Goal: Obtain resource: Download file/media

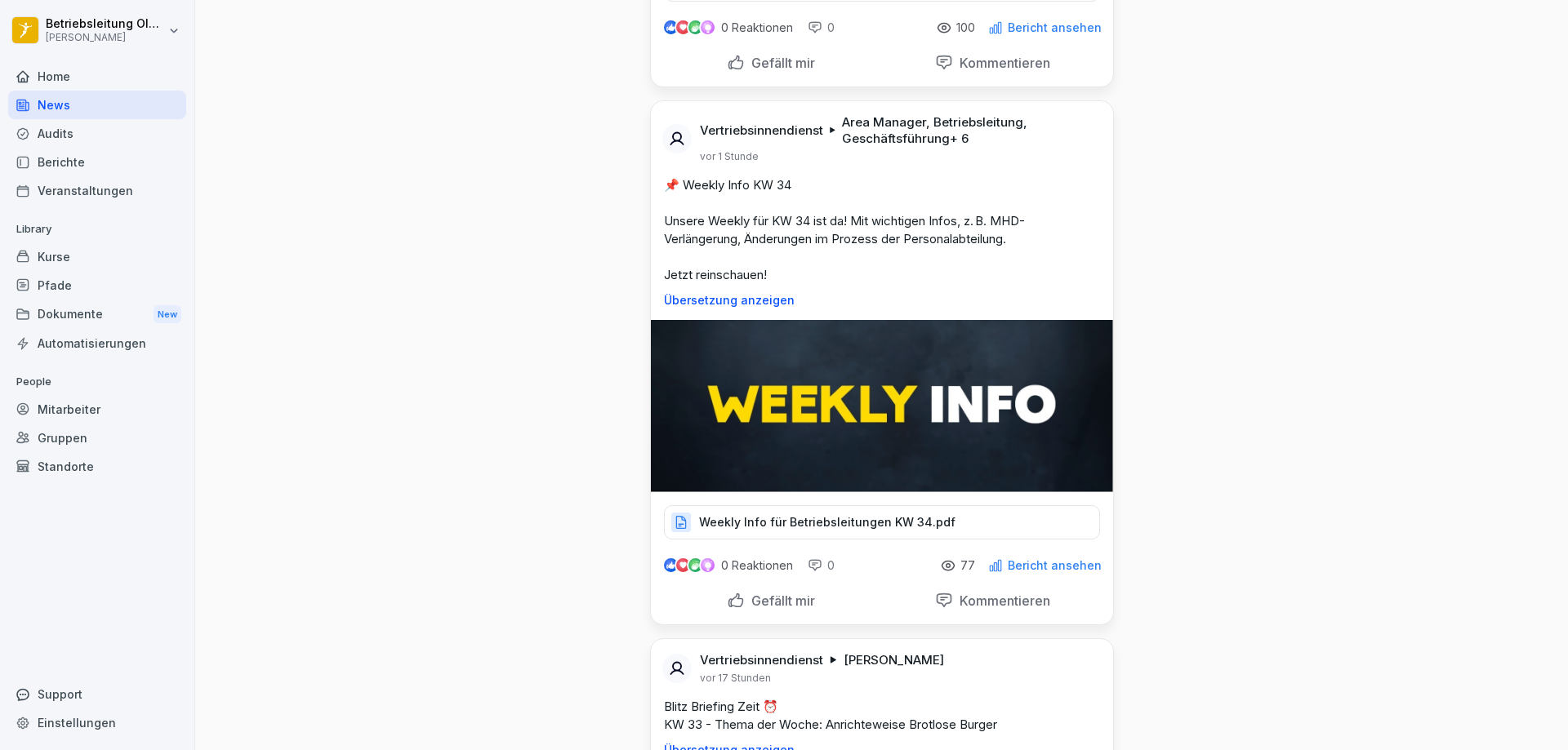
scroll to position [409, 0]
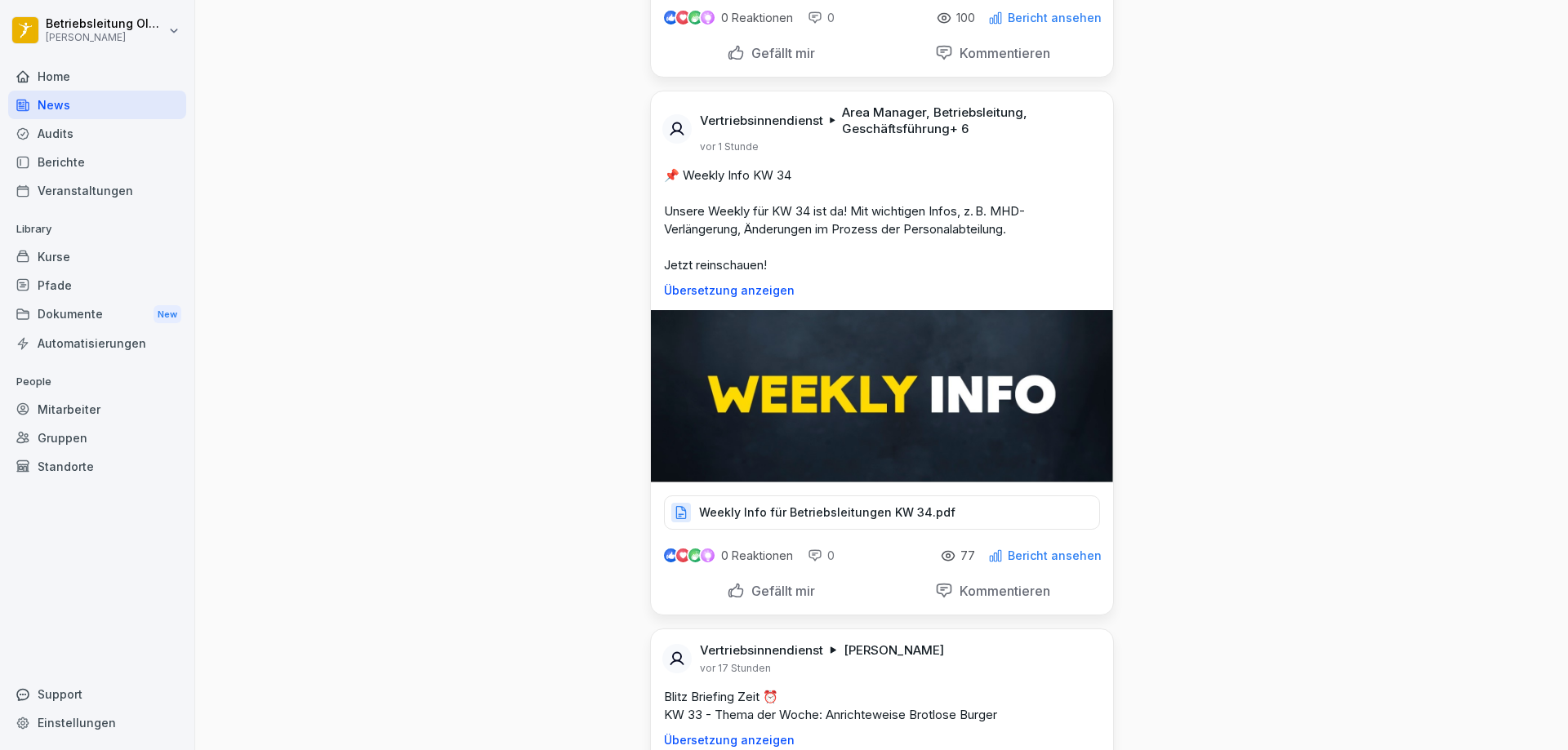
click at [728, 526] on div "Weekly Info für Betriebsleitungen KW 34.pdf" at bounding box center [882, 513] width 436 height 34
click at [83, 314] on div "Dokumente New" at bounding box center [96, 314] width 178 height 30
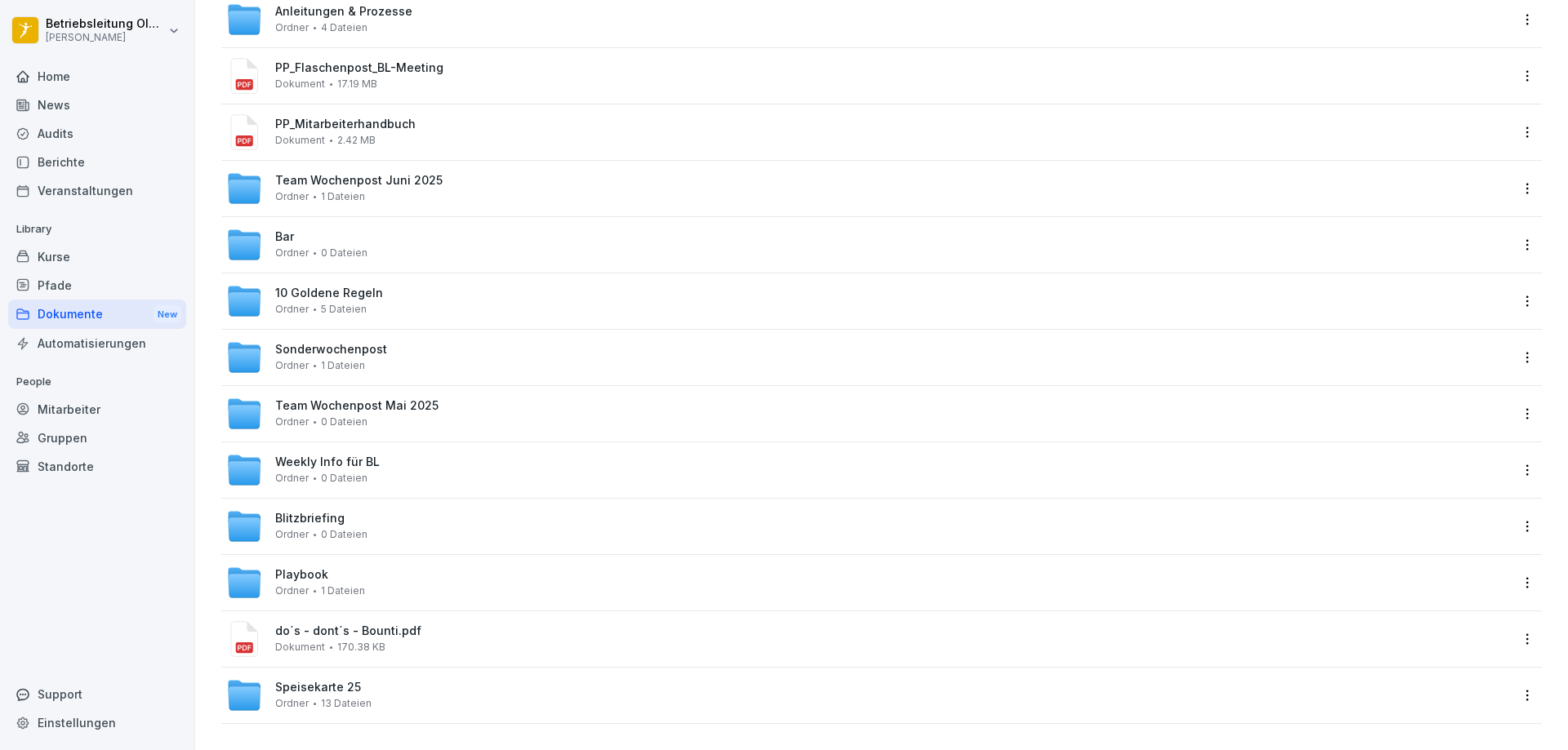
scroll to position [243, 0]
click at [317, 456] on span "Weekly Info für BL" at bounding box center [327, 463] width 104 height 14
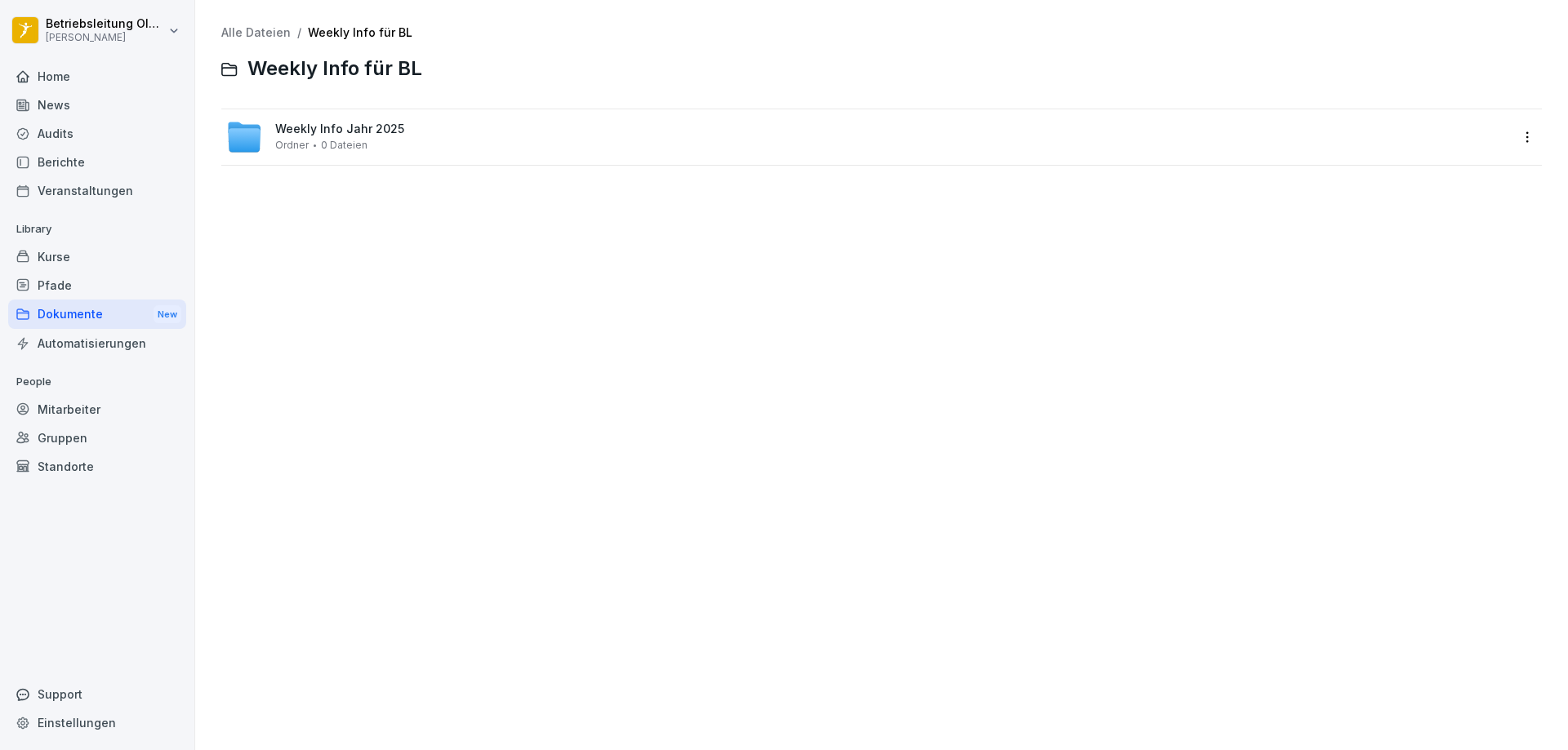
click at [346, 148] on span "0 Dateien" at bounding box center [344, 144] width 46 height 11
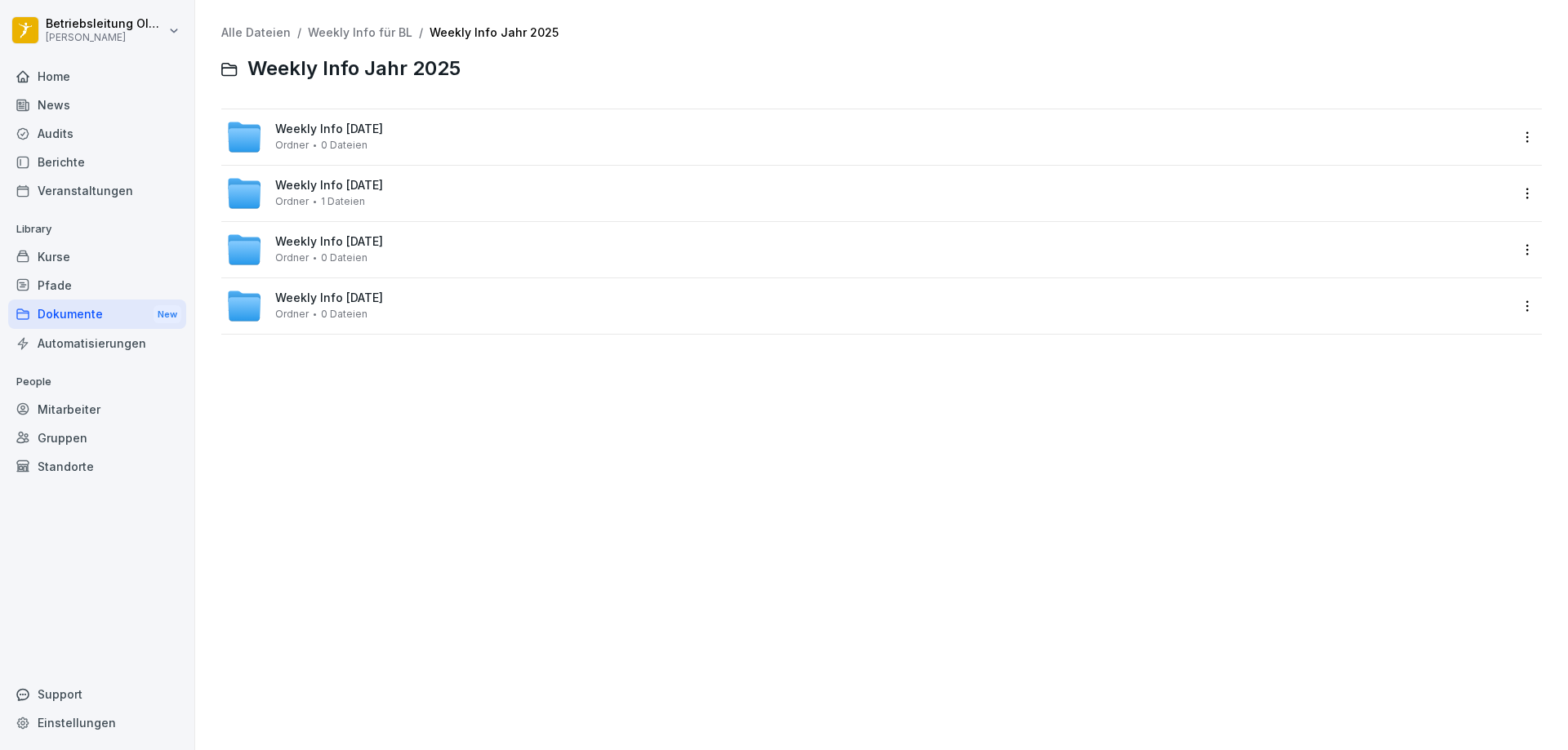
click at [361, 151] on span "0 Dateien" at bounding box center [344, 144] width 46 height 11
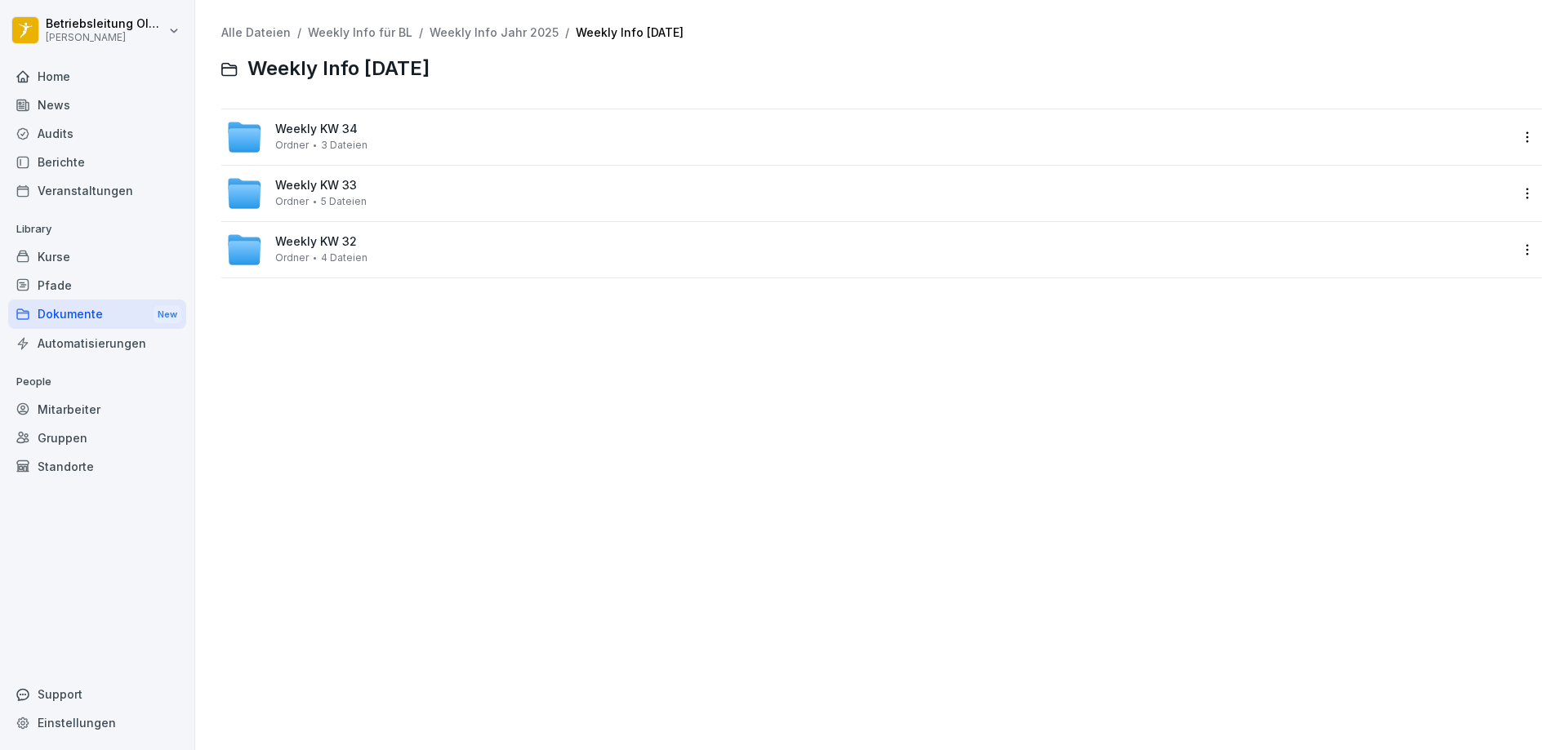
click at [368, 136] on div "Weekly KW 34 Ordner 3 Dateien" at bounding box center [868, 138] width 1285 height 36
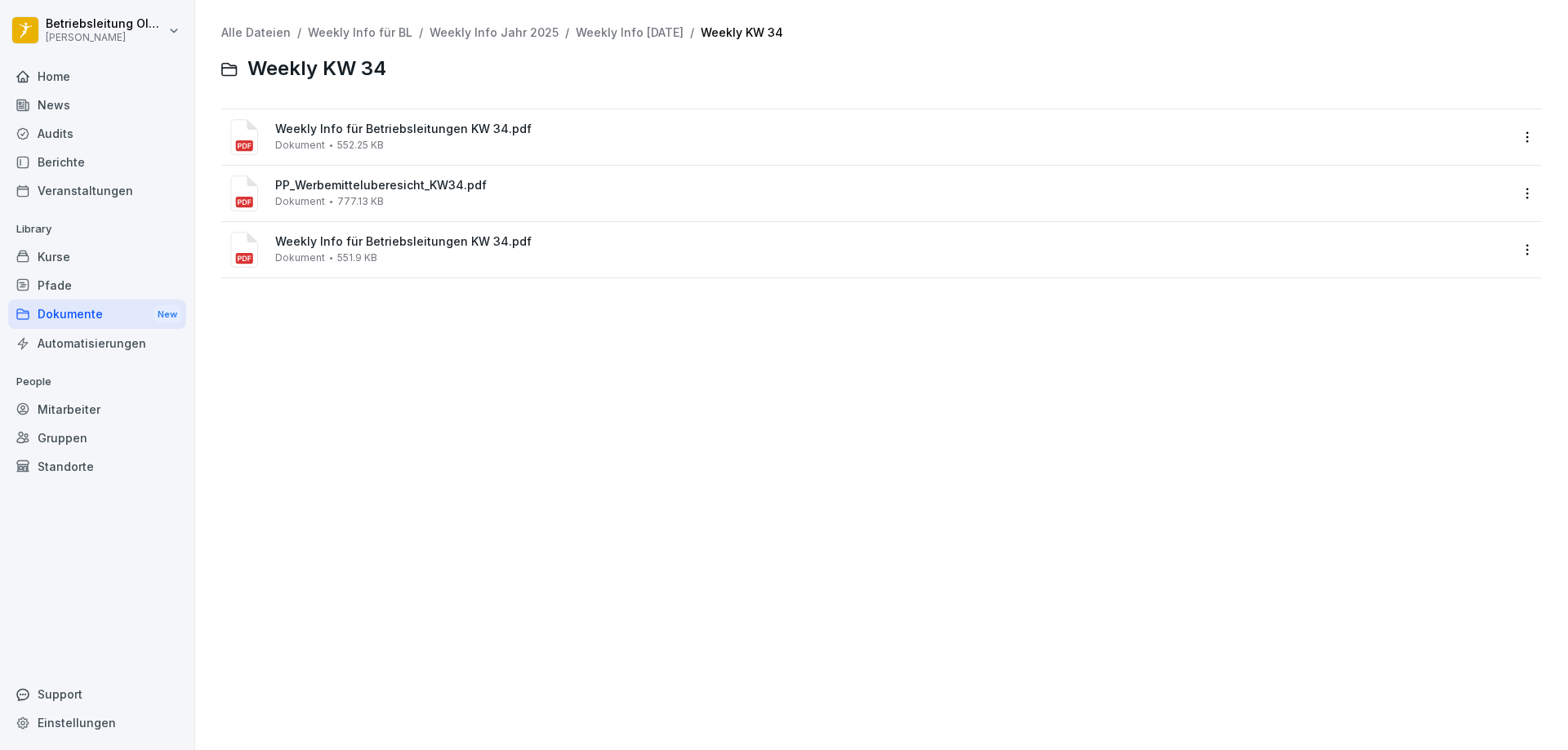
click at [396, 241] on span "Weekly Info für Betriebsleitungen KW 34.pdf" at bounding box center [893, 242] width 1236 height 14
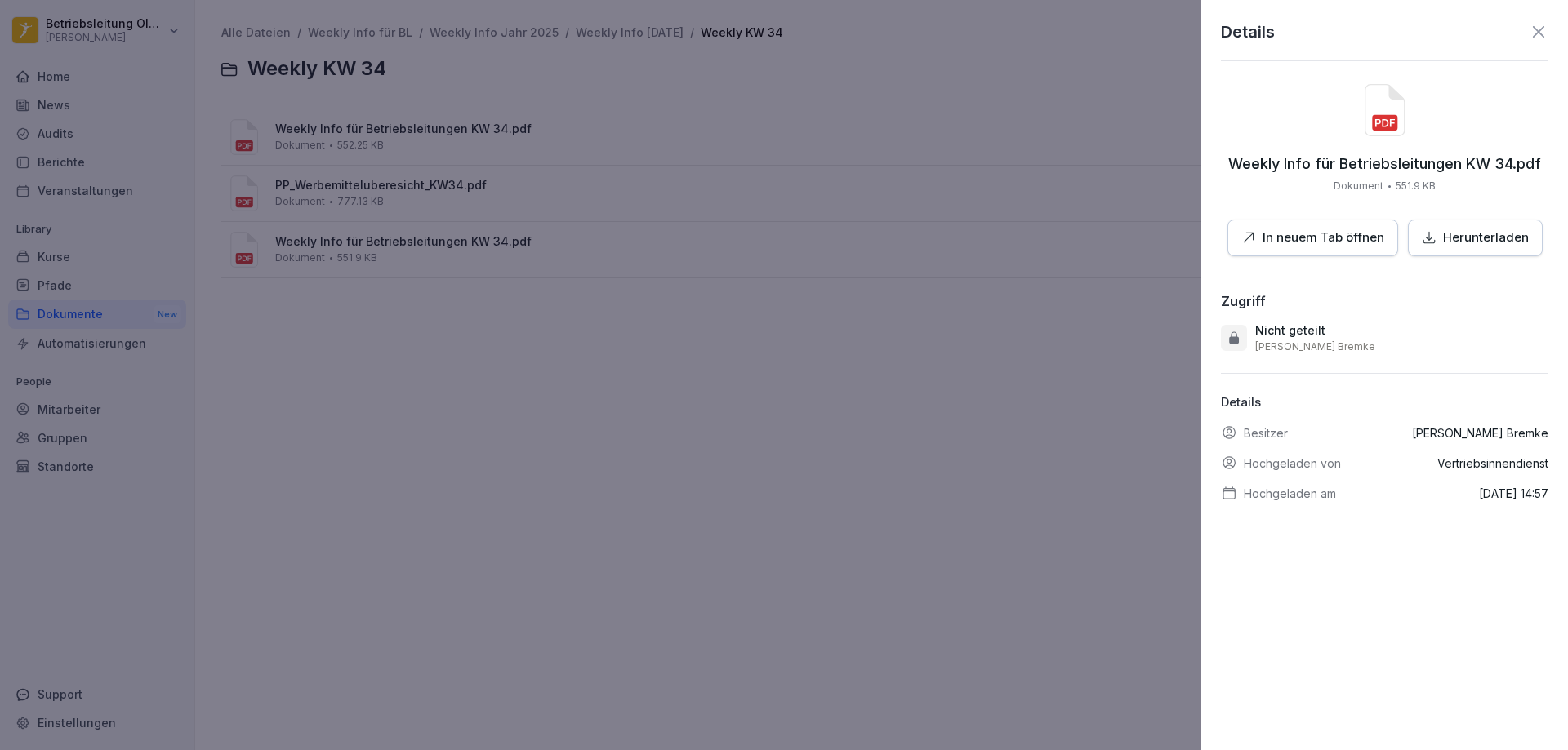
click at [1323, 229] on p "In neuem Tab öffnen" at bounding box center [1323, 238] width 121 height 19
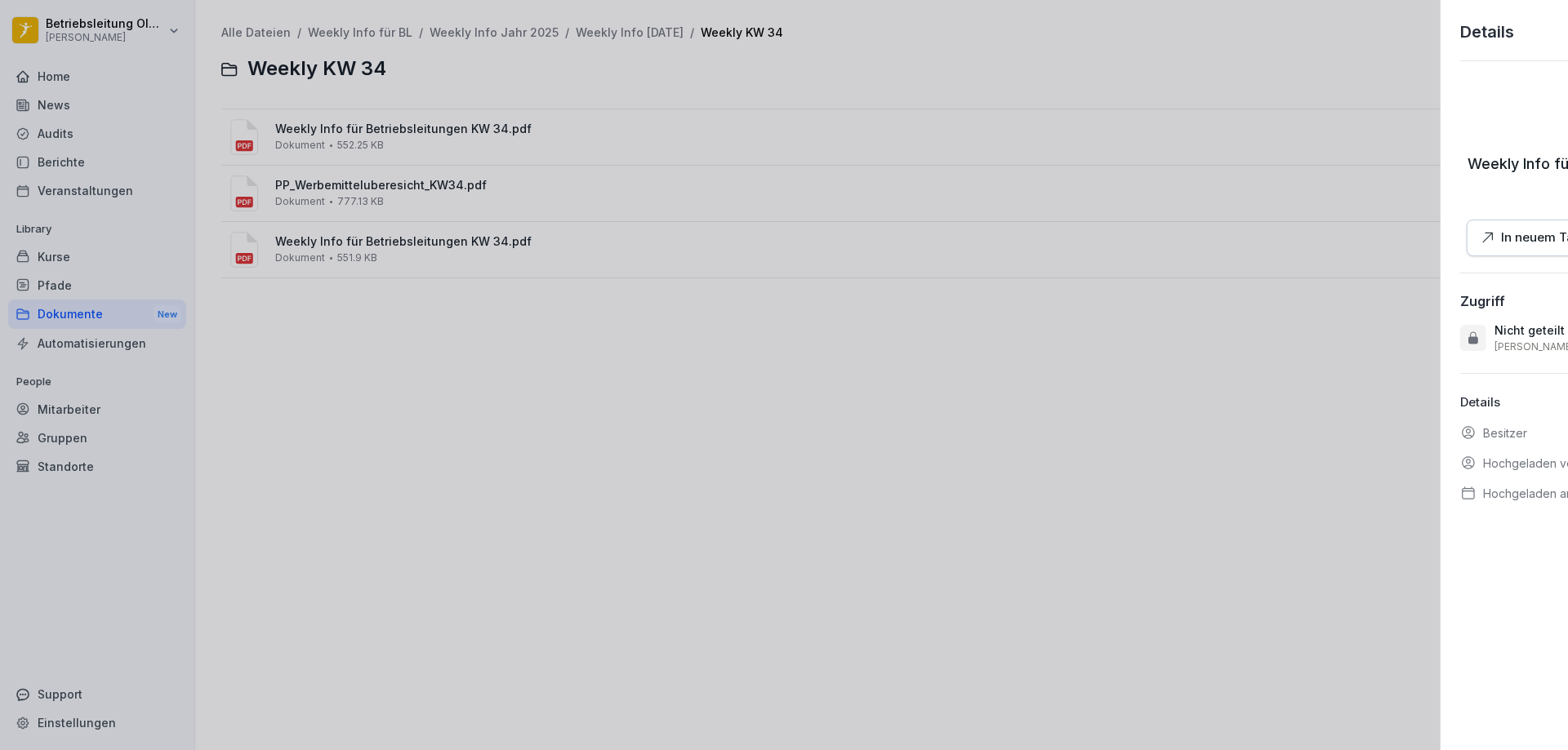
click at [843, 251] on div at bounding box center [784, 375] width 1568 height 750
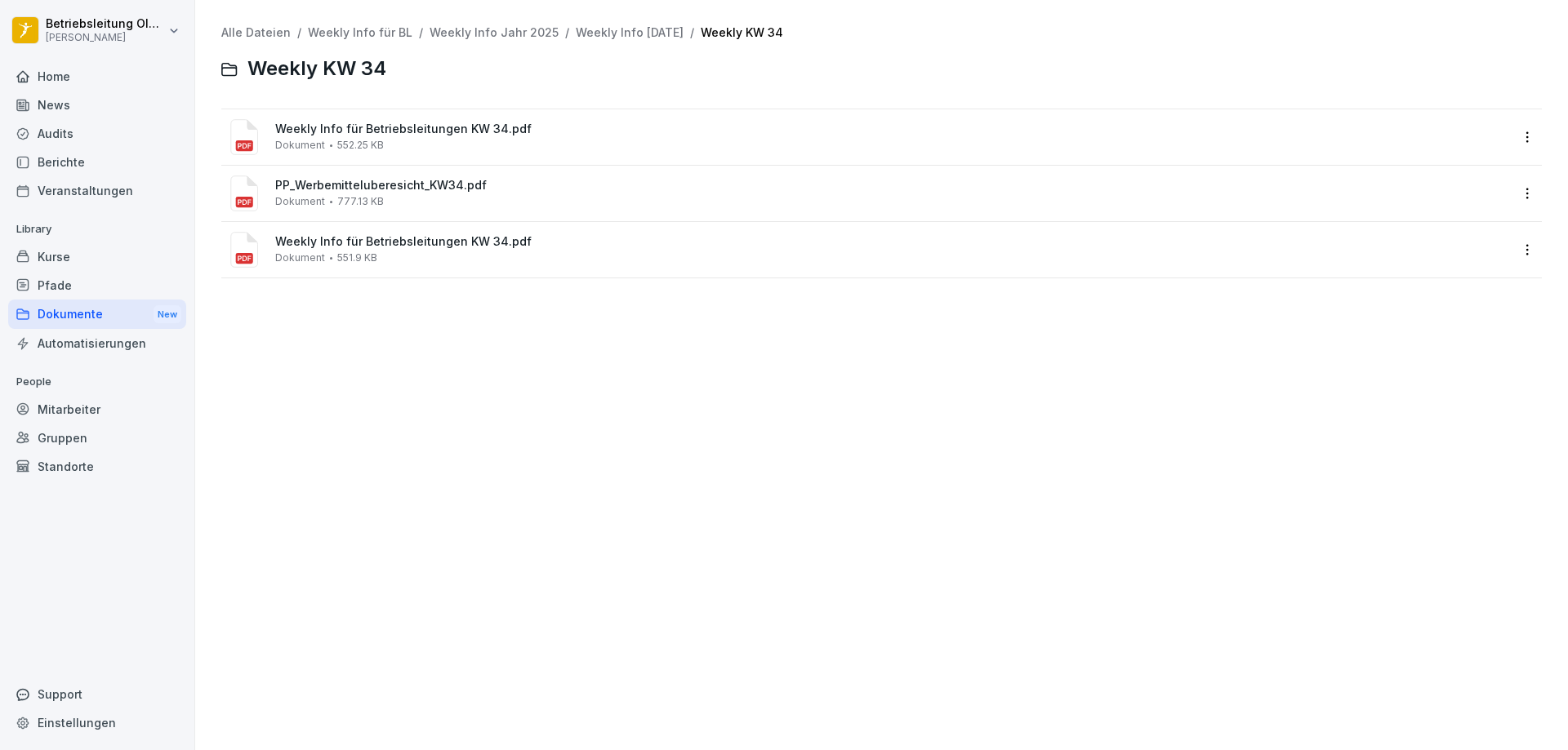
click at [393, 196] on div "PP_Werbemitteluberesicht_KW34.pdf Dokument 777.13 KB" at bounding box center [893, 193] width 1236 height 28
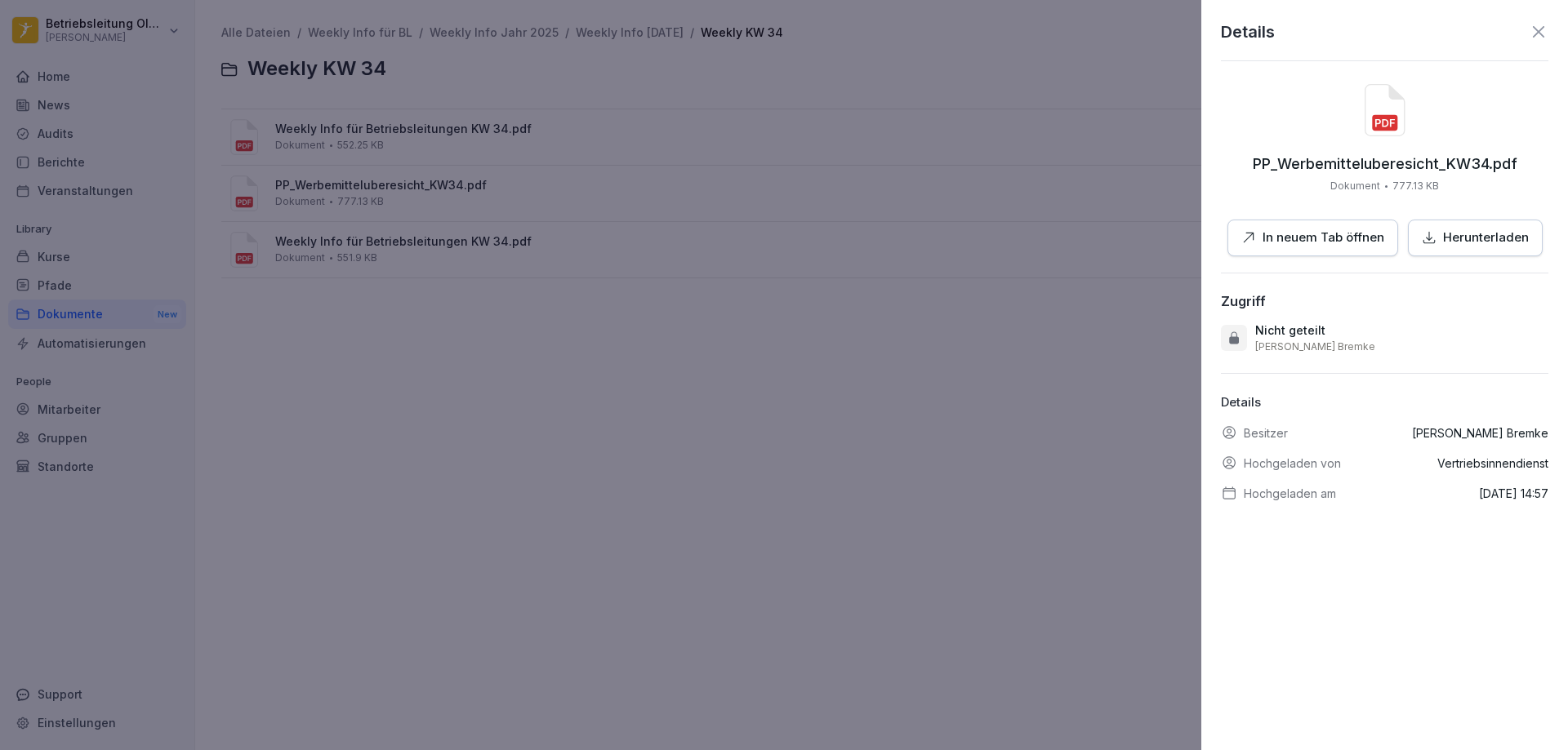
click at [675, 310] on div at bounding box center [784, 375] width 1568 height 750
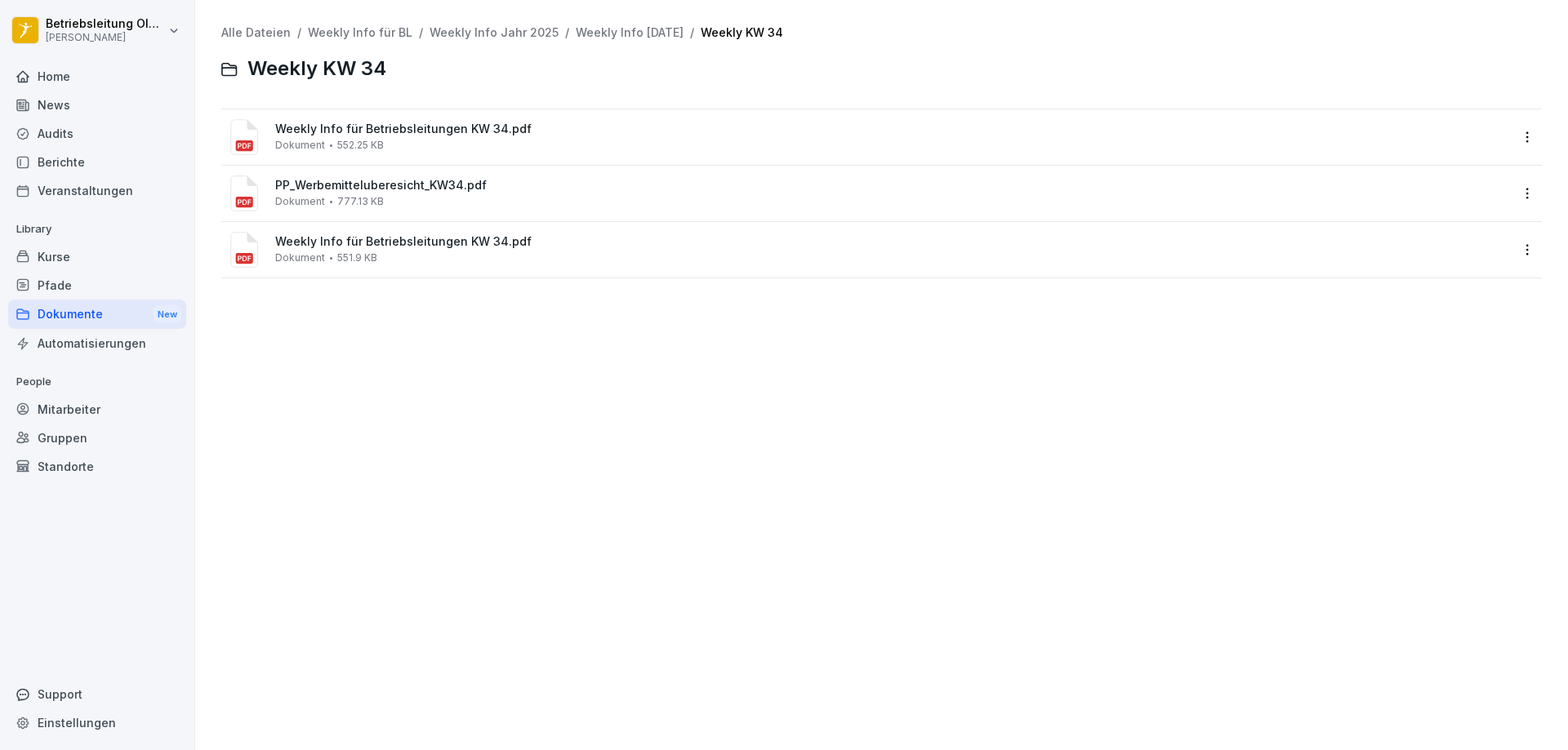
click at [497, 249] on div "Weekly Info für Betriebsleitungen KW 34.pdf Dokument 551.9 KB" at bounding box center [893, 249] width 1236 height 28
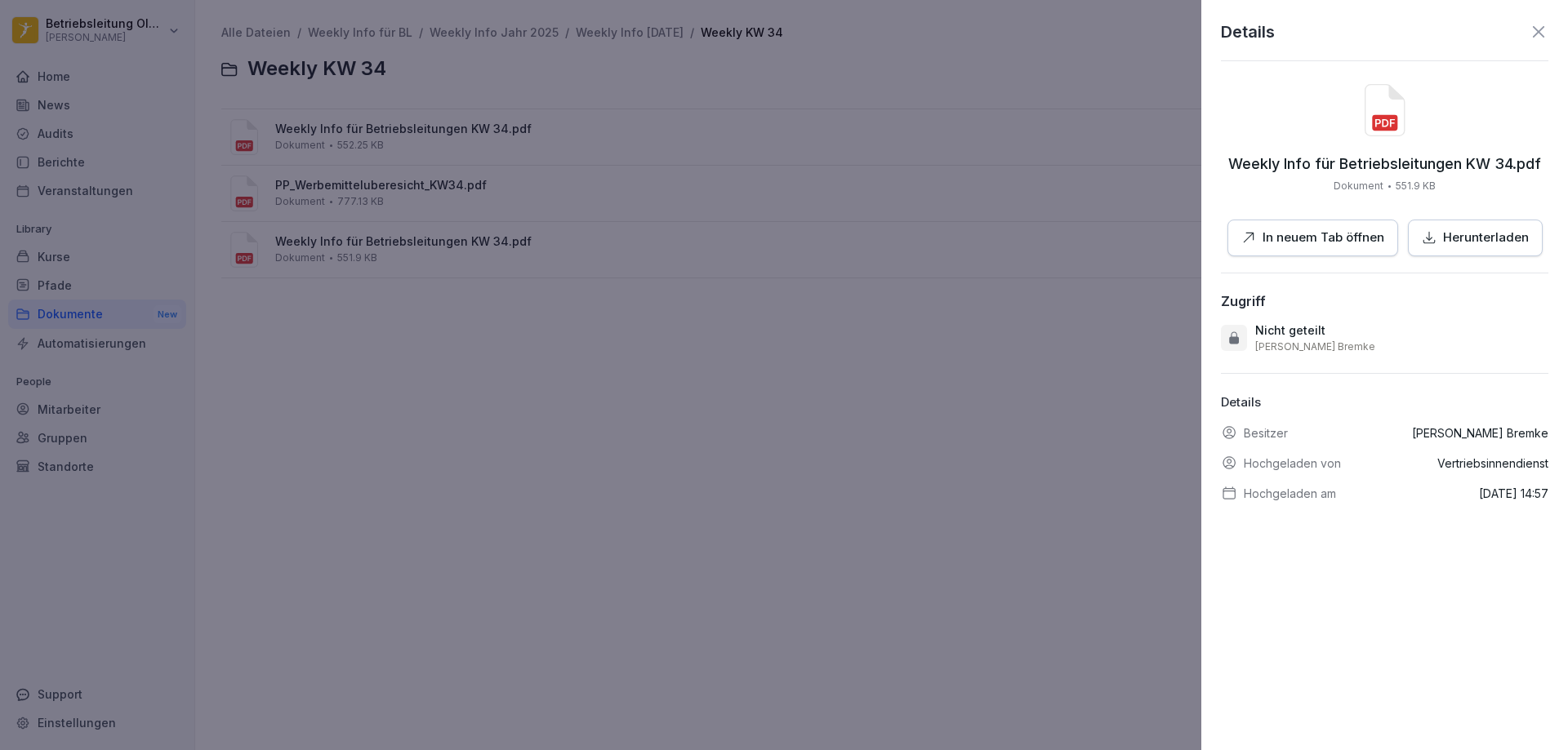
click at [622, 394] on div at bounding box center [784, 375] width 1568 height 750
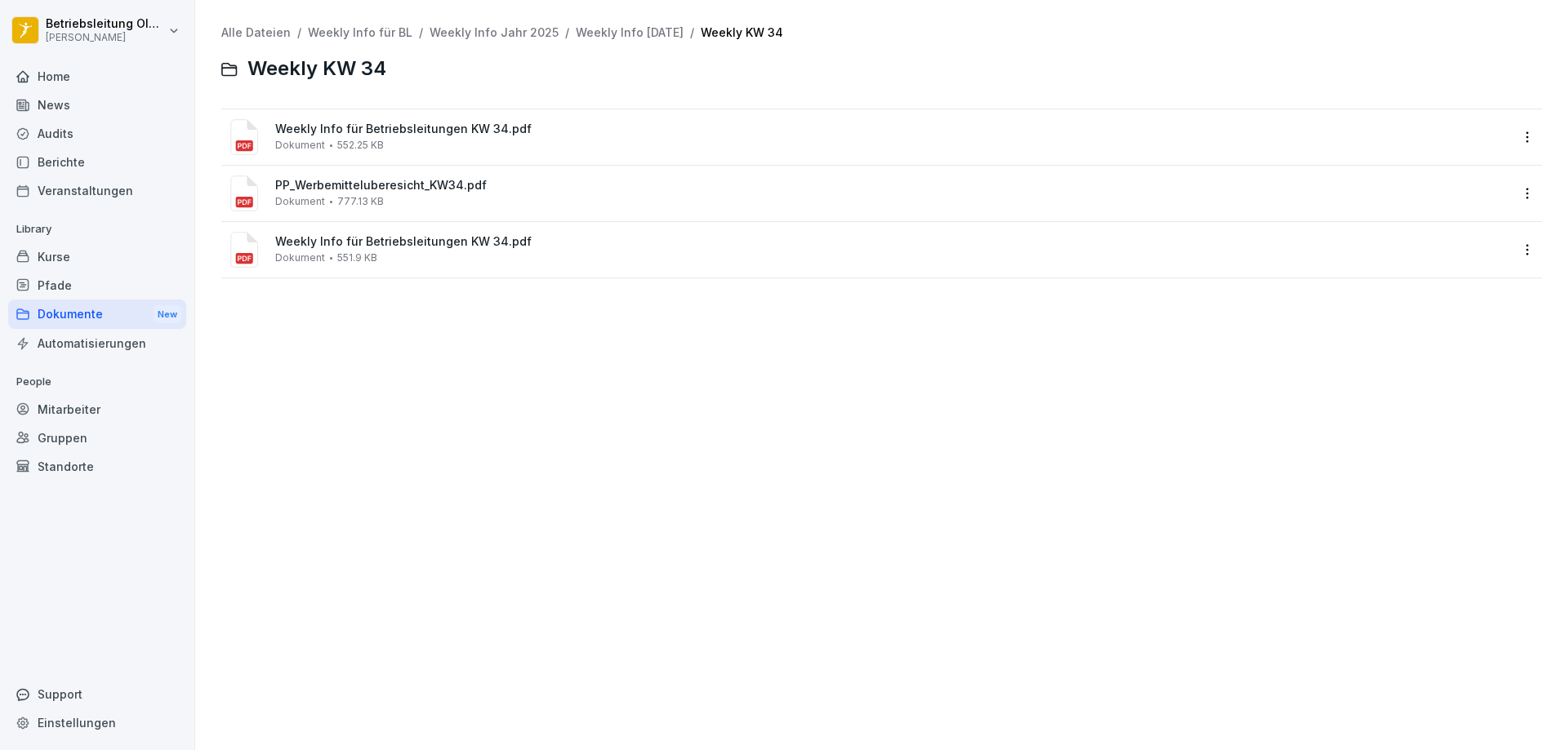
click at [104, 309] on div "Dokumente New" at bounding box center [96, 314] width 178 height 30
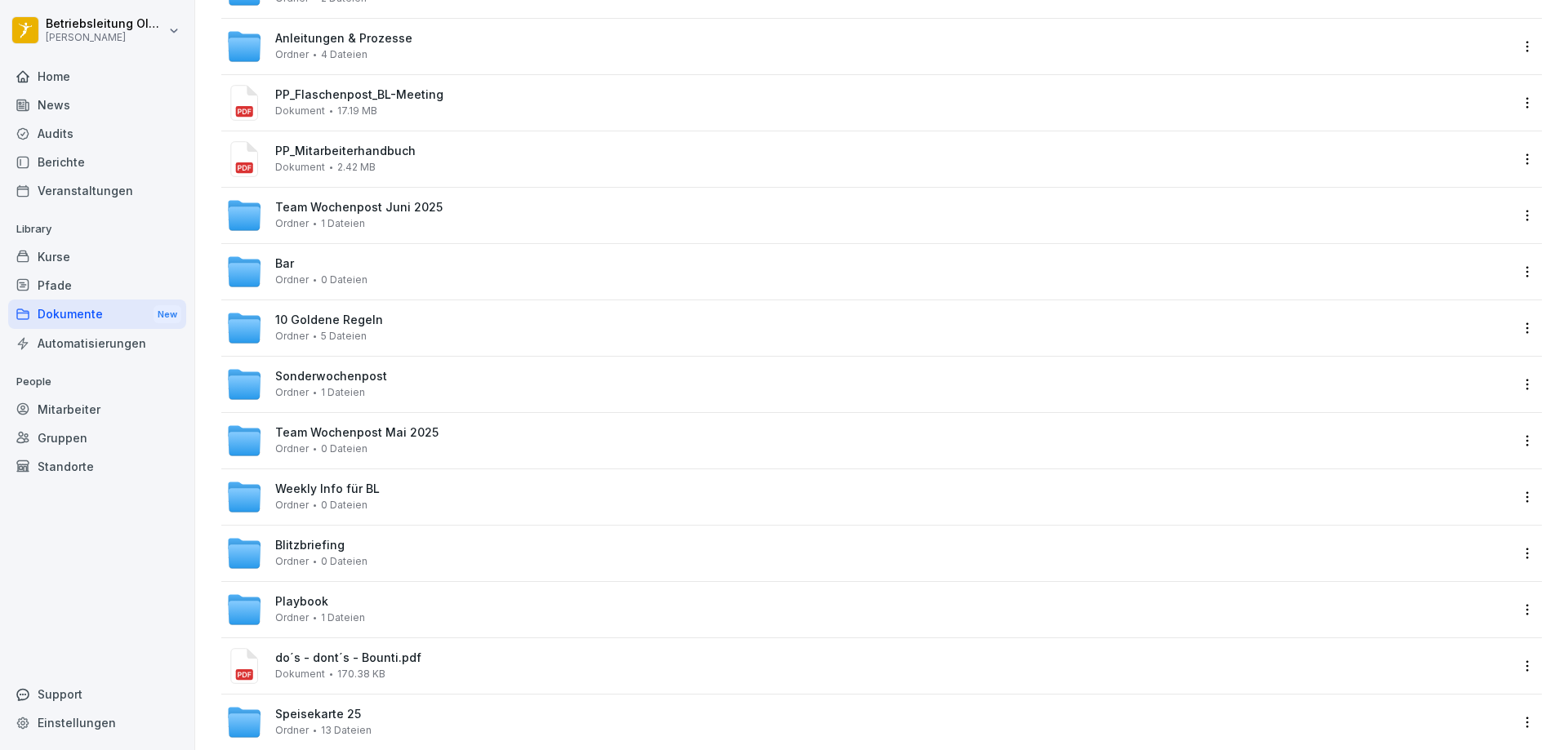
scroll to position [243, 0]
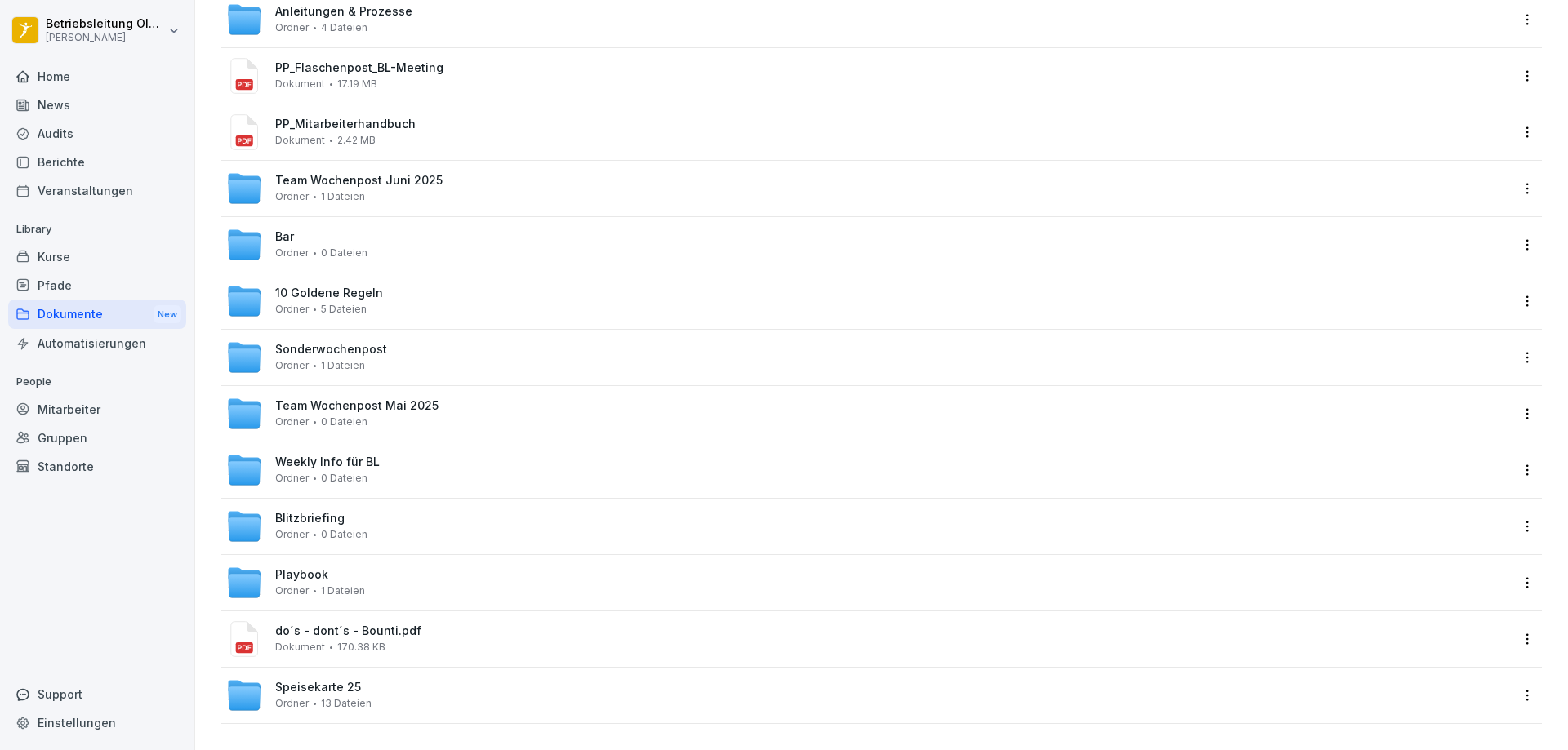
click at [367, 459] on div "Weekly Info für BL Ordner 0 Dateien" at bounding box center [327, 470] width 104 height 28
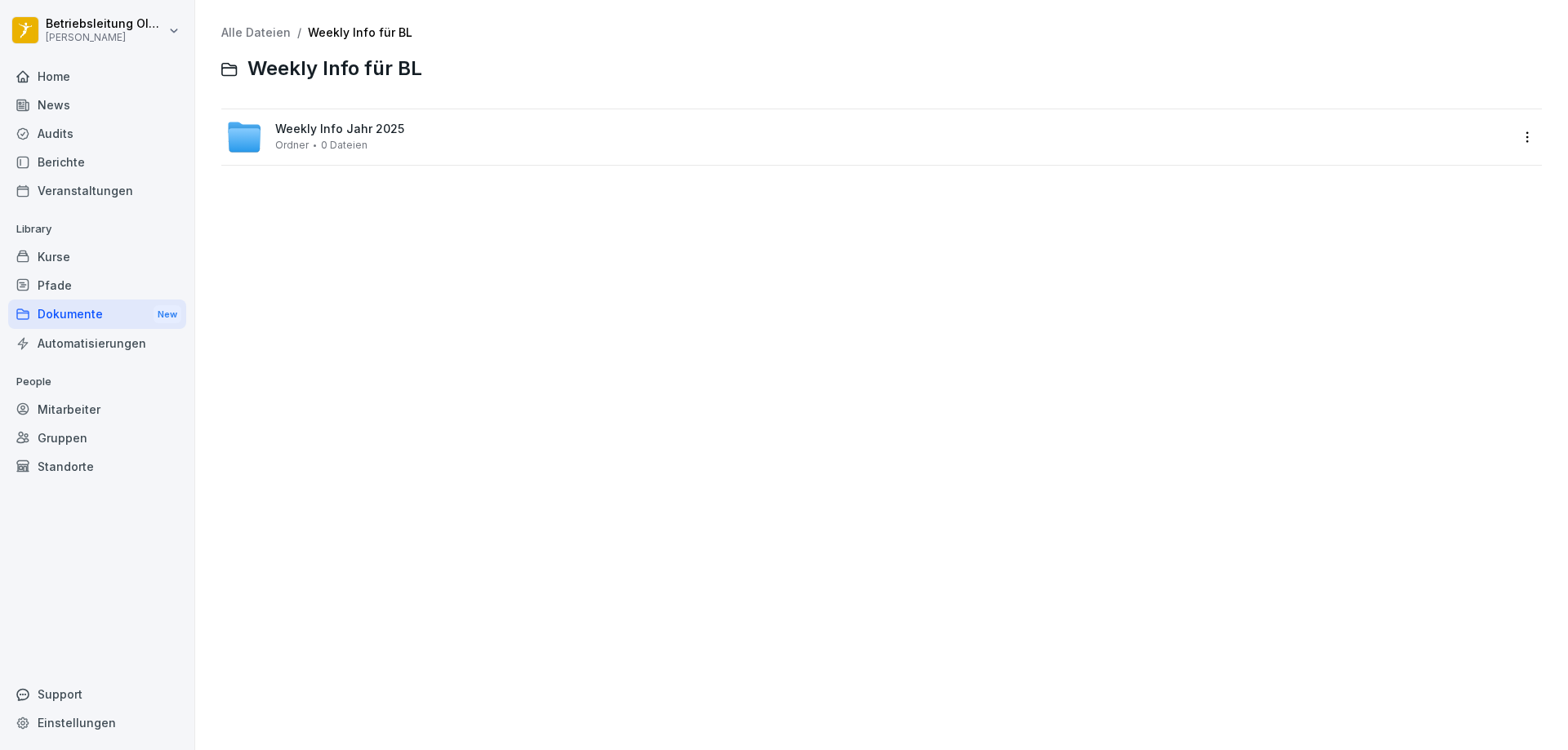
click at [360, 163] on div "Weekly Info Jahr 2025 Ordner 0 Dateien" at bounding box center [868, 137] width 1294 height 56
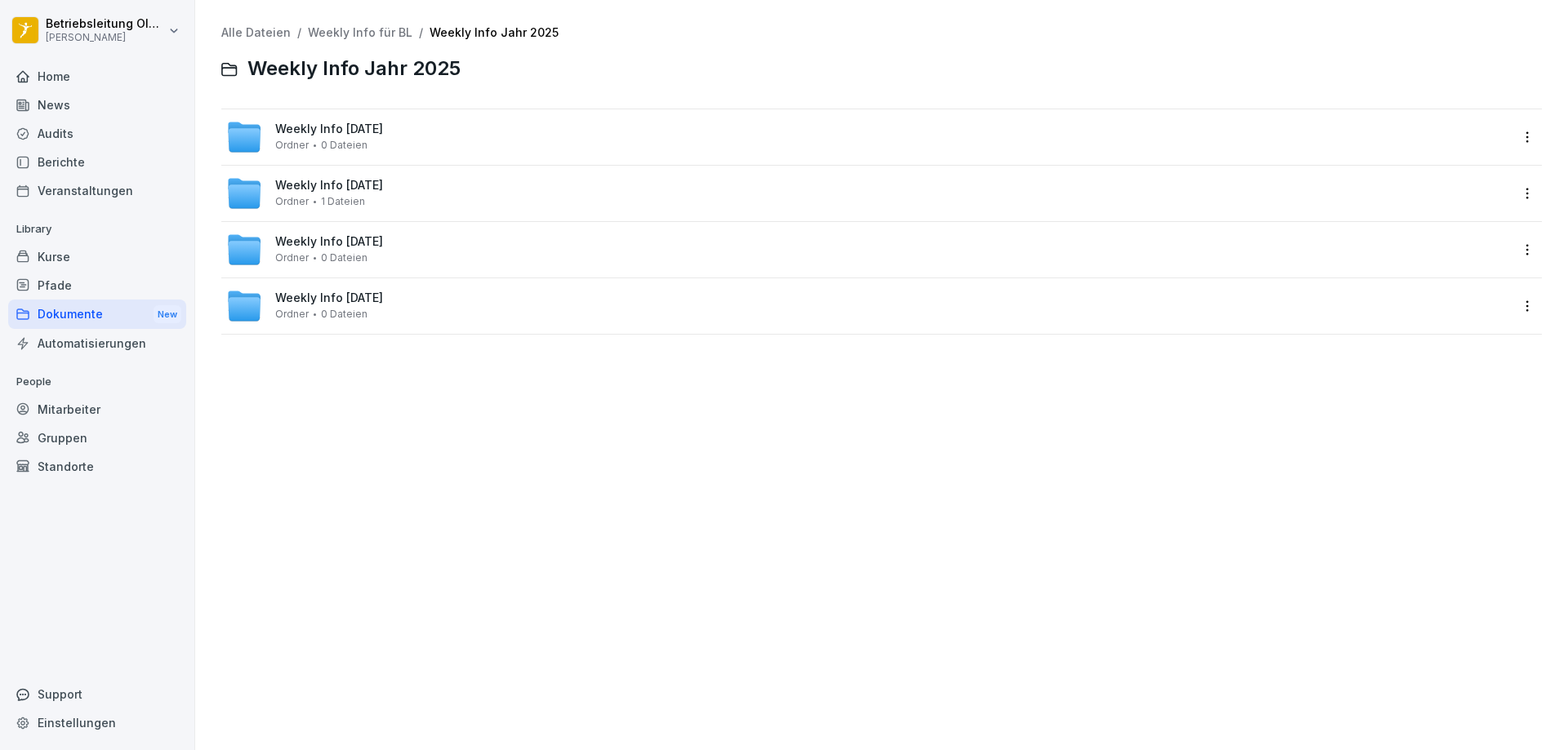
click at [360, 160] on div "Weekly Info [DATE] Ordner 0 Dateien" at bounding box center [868, 137] width 1294 height 56
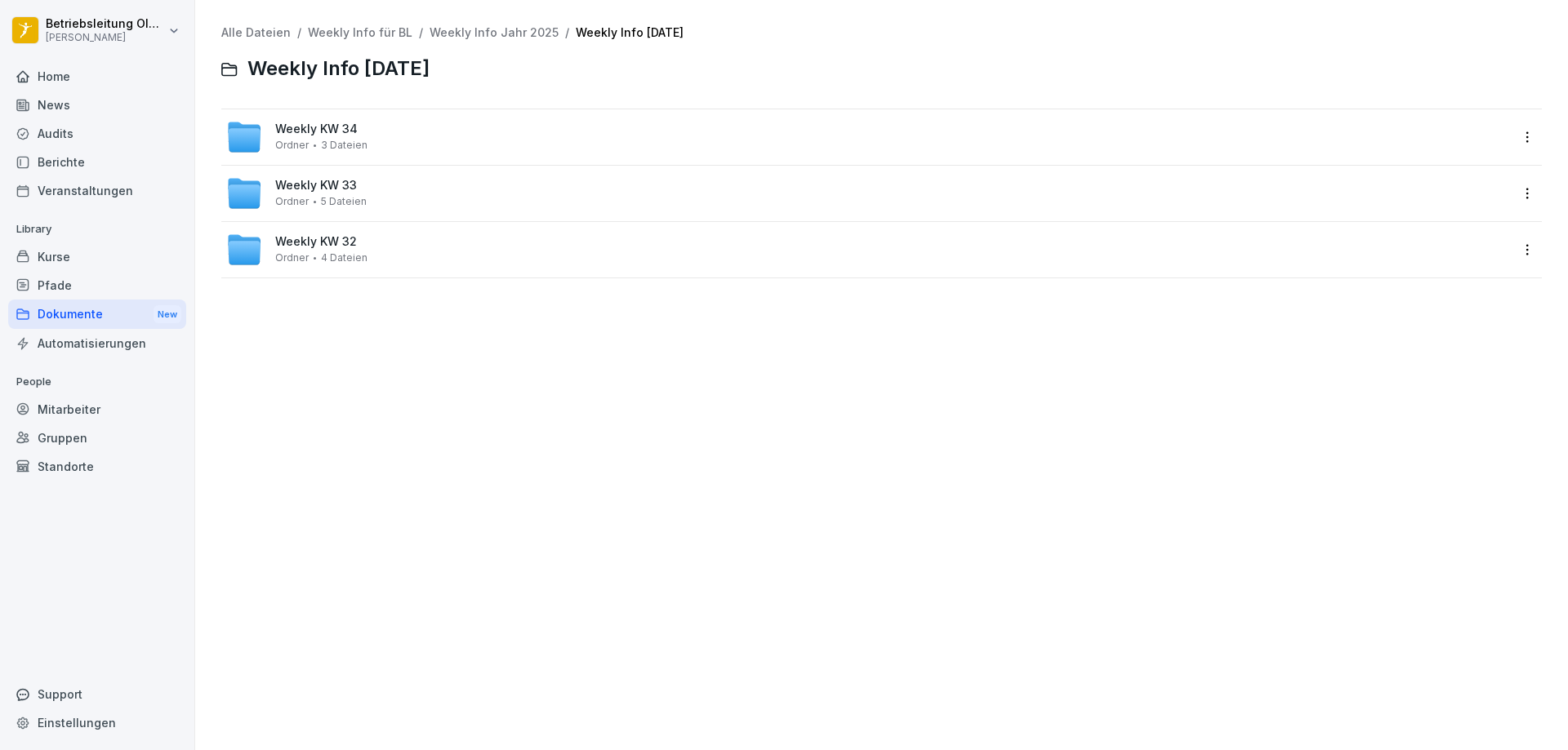
click at [349, 149] on span "3 Dateien" at bounding box center [344, 144] width 46 height 11
